Goal: Information Seeking & Learning: Learn about a topic

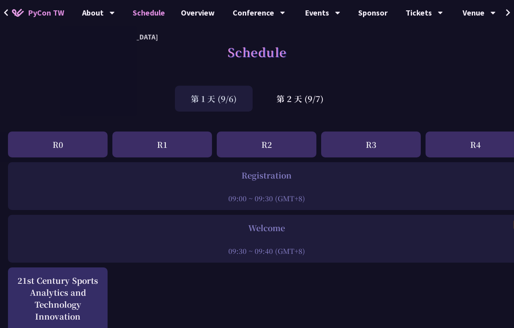
select select "zh-tw"
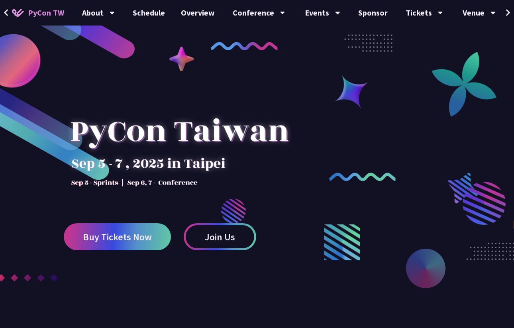
select select "zh-tw"
click at [159, 10] on link "Schedule" at bounding box center [149, 13] width 48 height 26
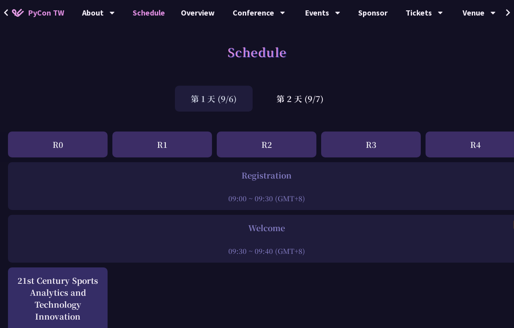
scroll to position [19, 0]
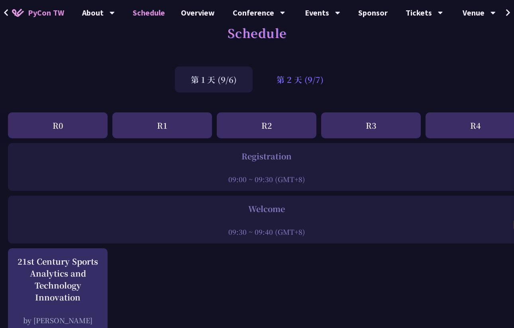
click at [282, 75] on div "第 2 天 (9/7)" at bounding box center [300, 80] width 79 height 26
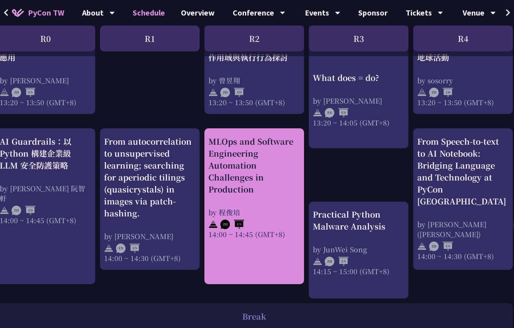
scroll to position [748, 0]
